Goal: Browse casually

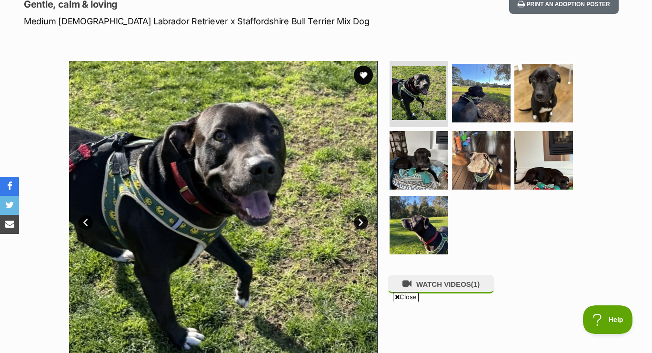
click at [361, 218] on link "Next" at bounding box center [361, 222] width 14 height 14
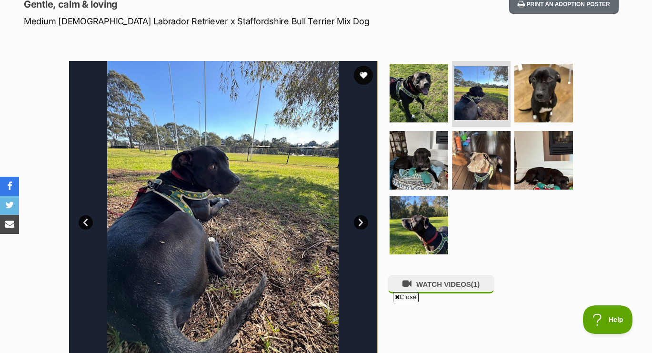
click at [361, 218] on link "Next" at bounding box center [361, 222] width 14 height 14
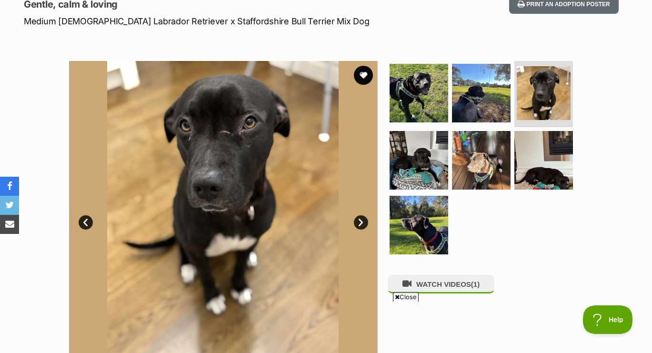
click at [361, 218] on link "Next" at bounding box center [361, 222] width 14 height 14
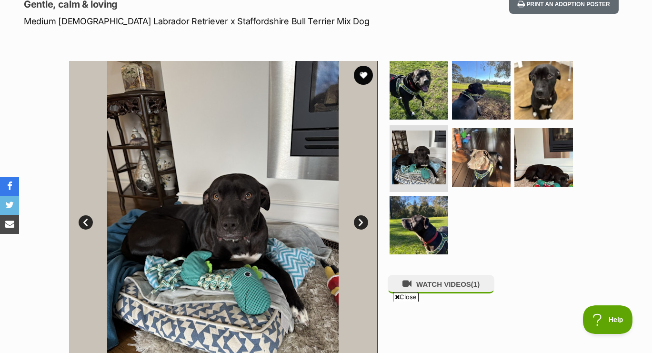
click at [360, 218] on link "Next" at bounding box center [361, 222] width 14 height 14
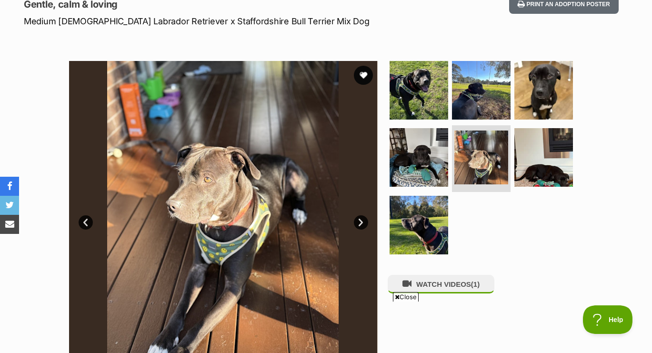
click at [360, 218] on link "Next" at bounding box center [361, 222] width 14 height 14
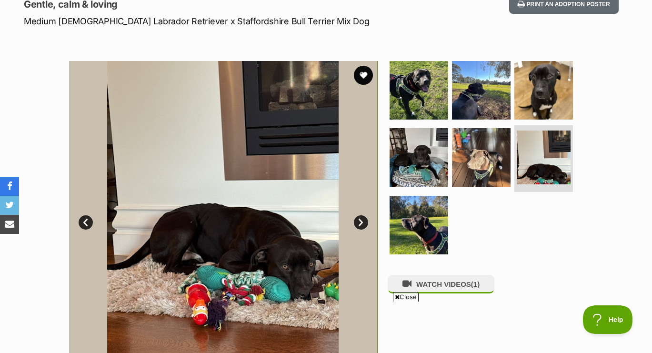
click at [360, 218] on link "Next" at bounding box center [361, 222] width 14 height 14
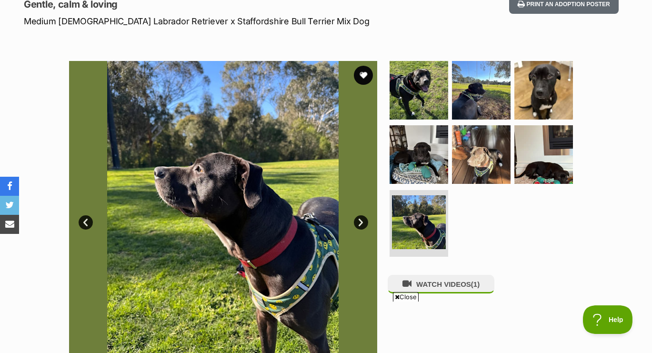
click at [360, 218] on link "Next" at bounding box center [361, 222] width 14 height 14
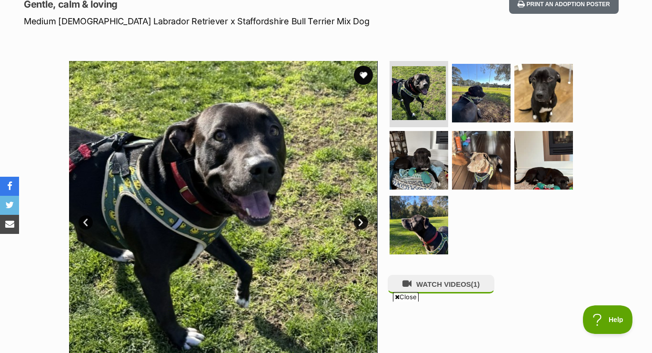
click at [360, 220] on link "Next" at bounding box center [361, 222] width 14 height 14
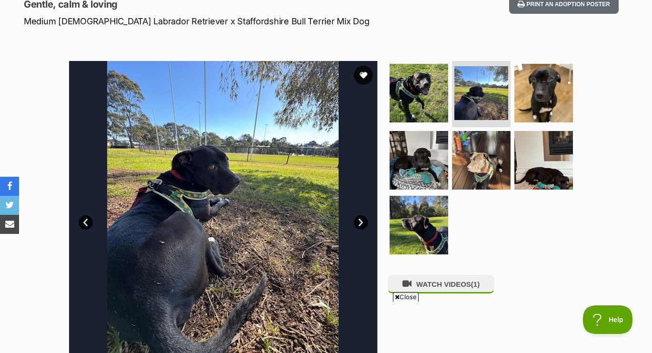
click at [360, 220] on link "Next" at bounding box center [361, 222] width 14 height 14
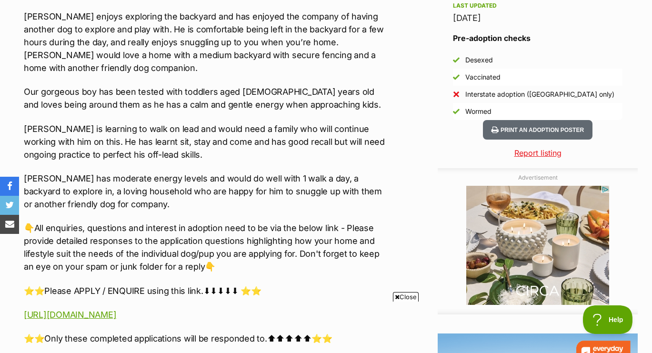
scroll to position [837, 0]
